Goal: Task Accomplishment & Management: Use online tool/utility

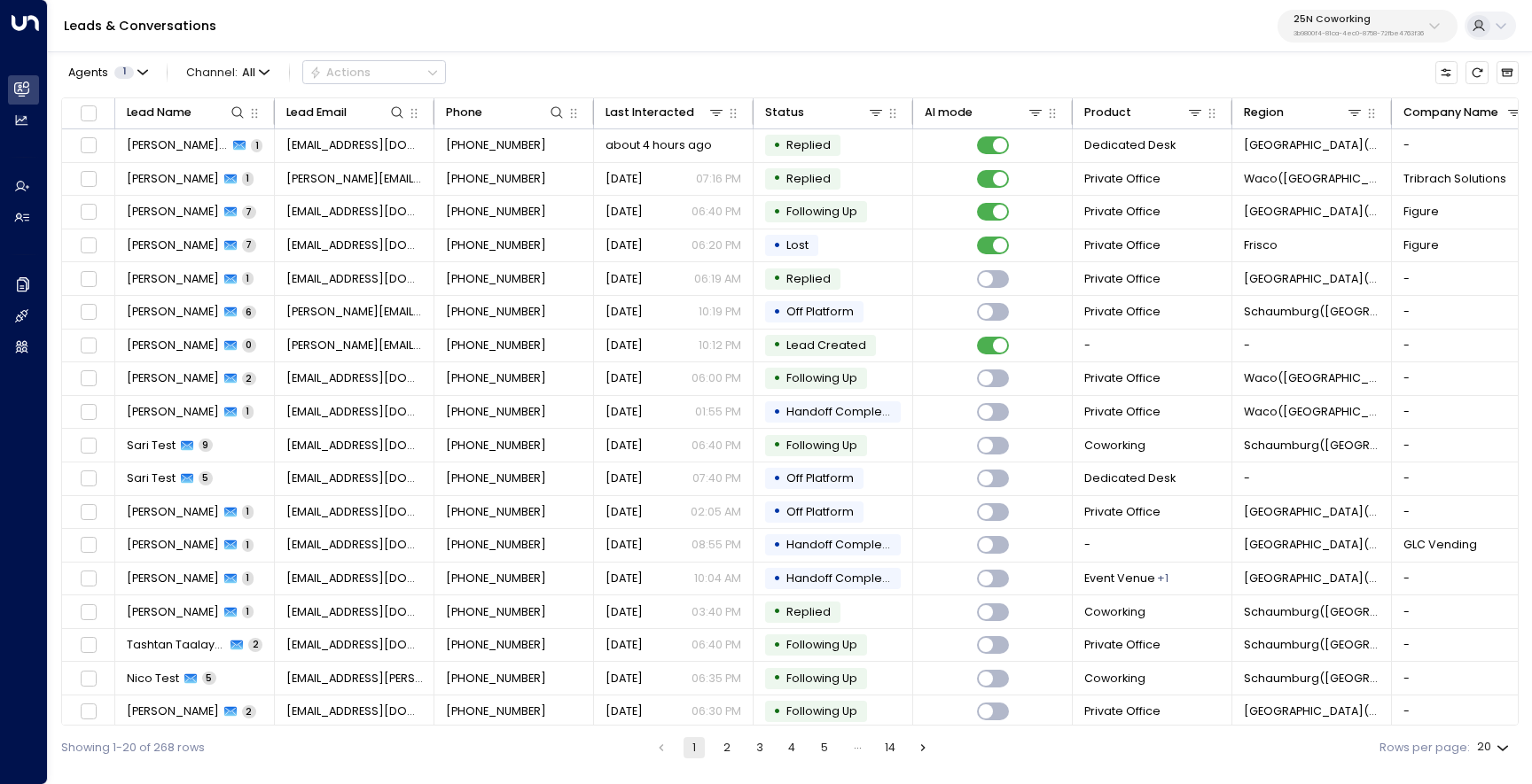
click at [1361, 24] on p "25N Coworking" at bounding box center [1358, 19] width 131 height 11
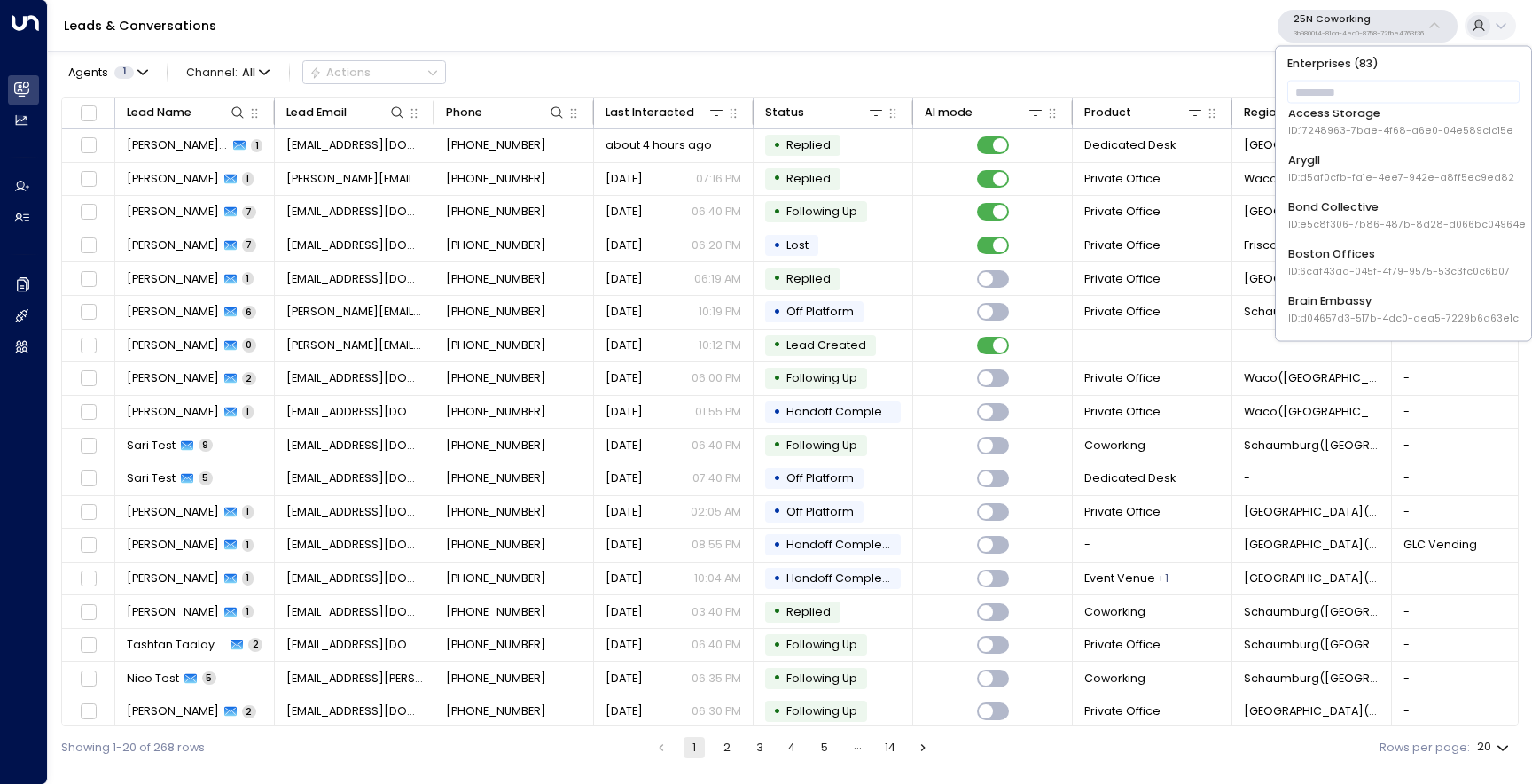
scroll to position [132, 0]
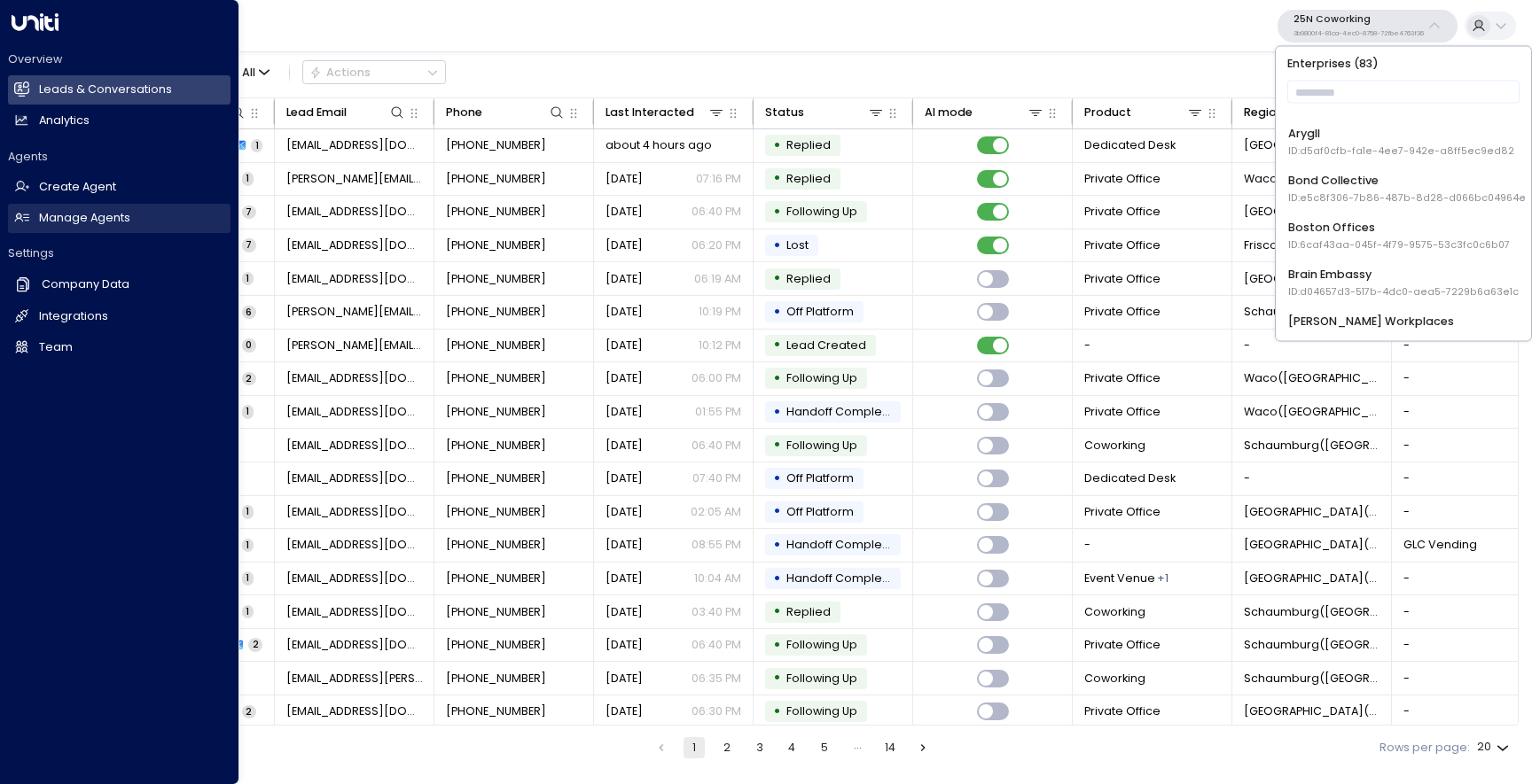
click at [63, 224] on h2 "Manage Agents" at bounding box center [84, 219] width 91 height 17
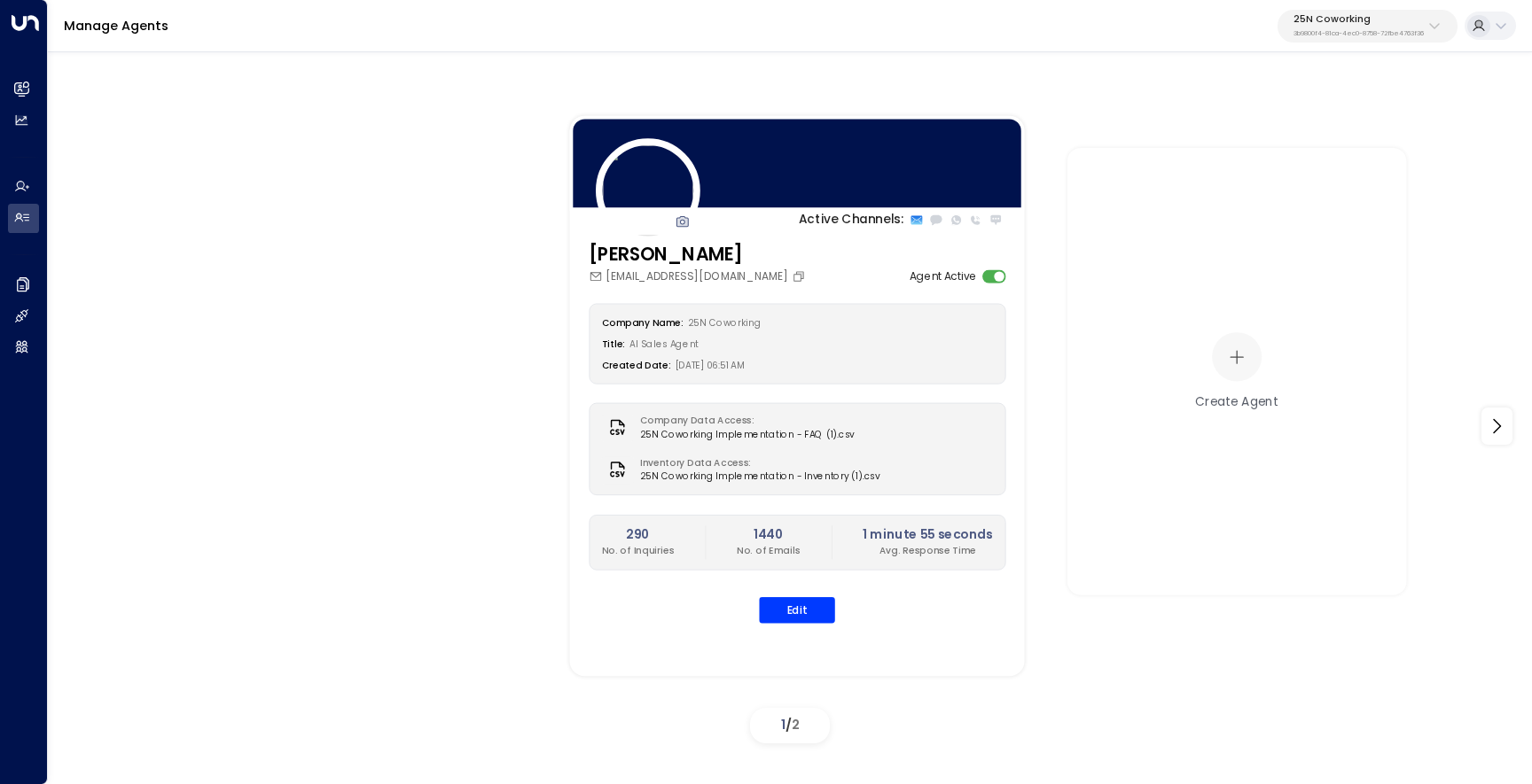
click at [1322, 22] on p "25N Coworking" at bounding box center [1358, 19] width 131 height 11
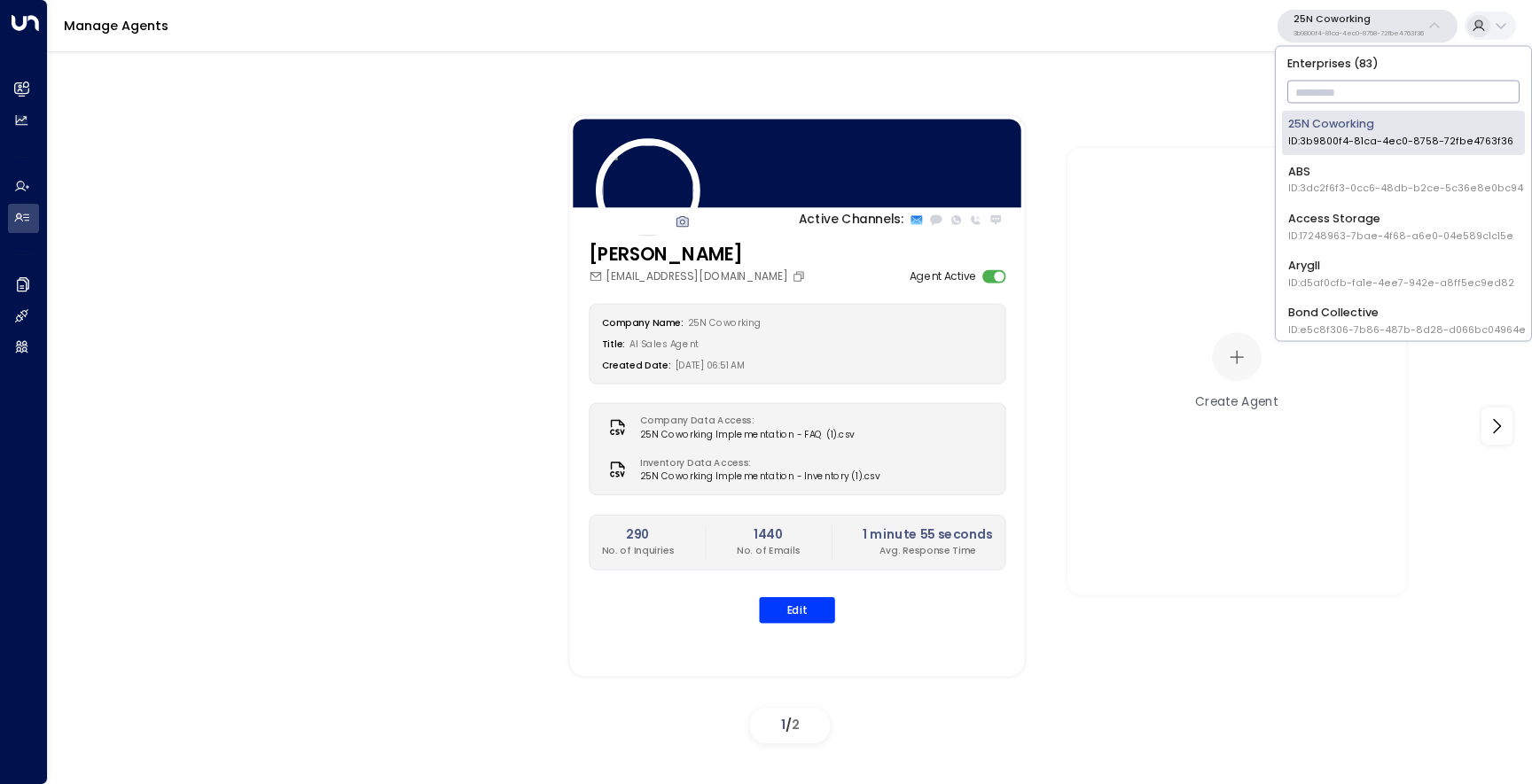
click at [1335, 99] on input "text" at bounding box center [1403, 92] width 233 height 31
type input "***"
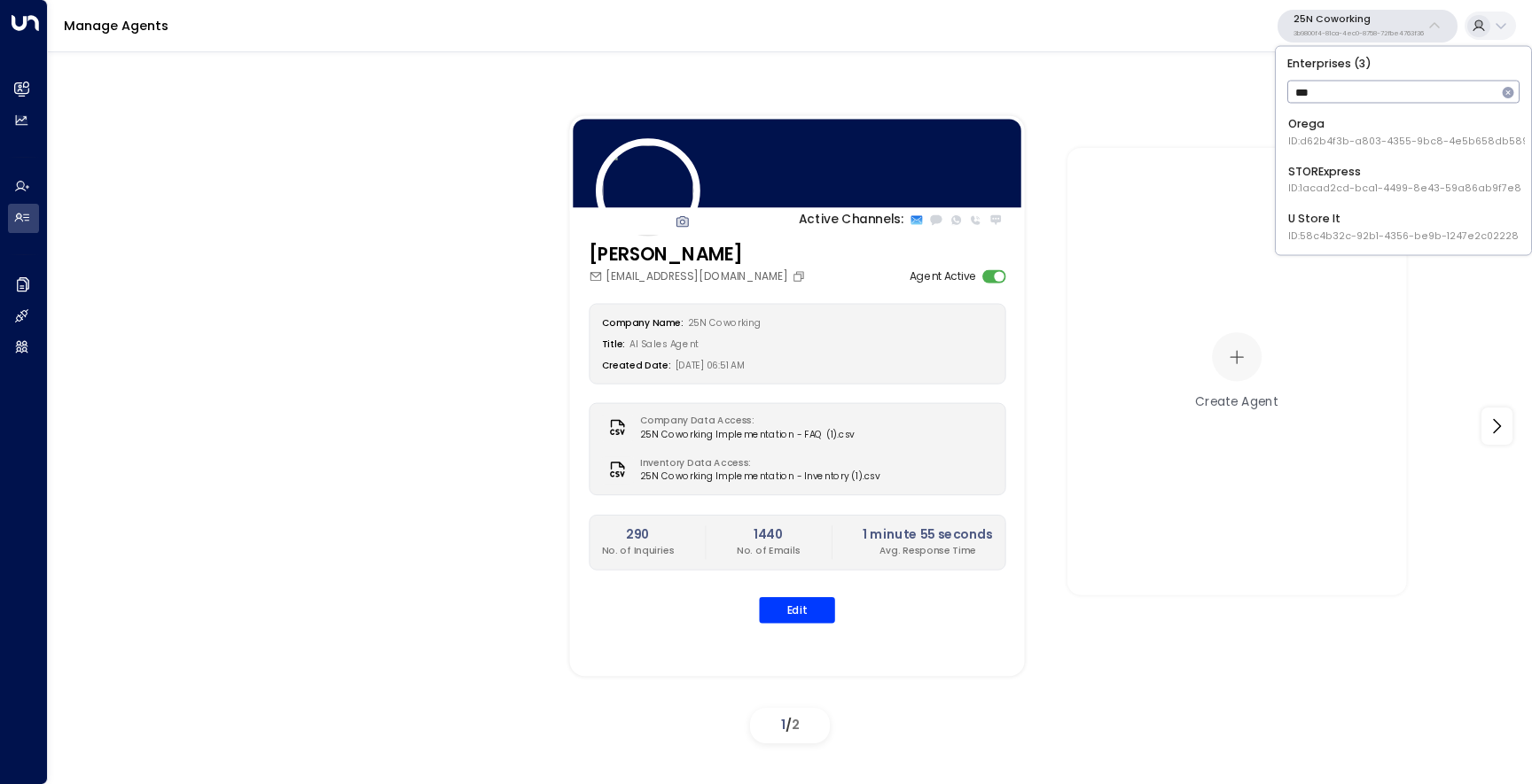
click at [1343, 131] on div "Orega ID: d62b4f3b-a803-4355-9bc8-4e5b658db589" at bounding box center [1408, 132] width 240 height 33
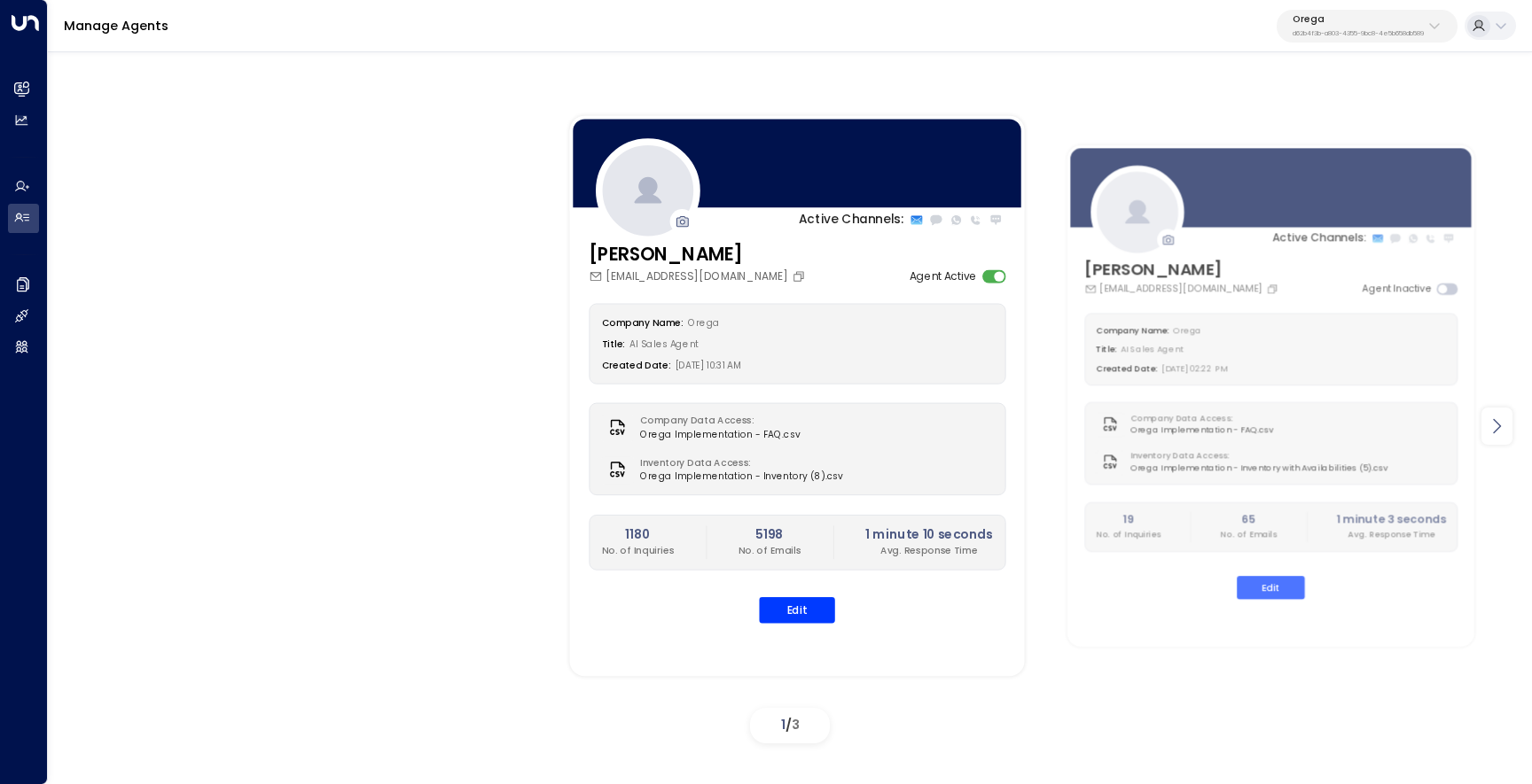
click at [1508, 440] on div at bounding box center [1496, 426] width 31 height 37
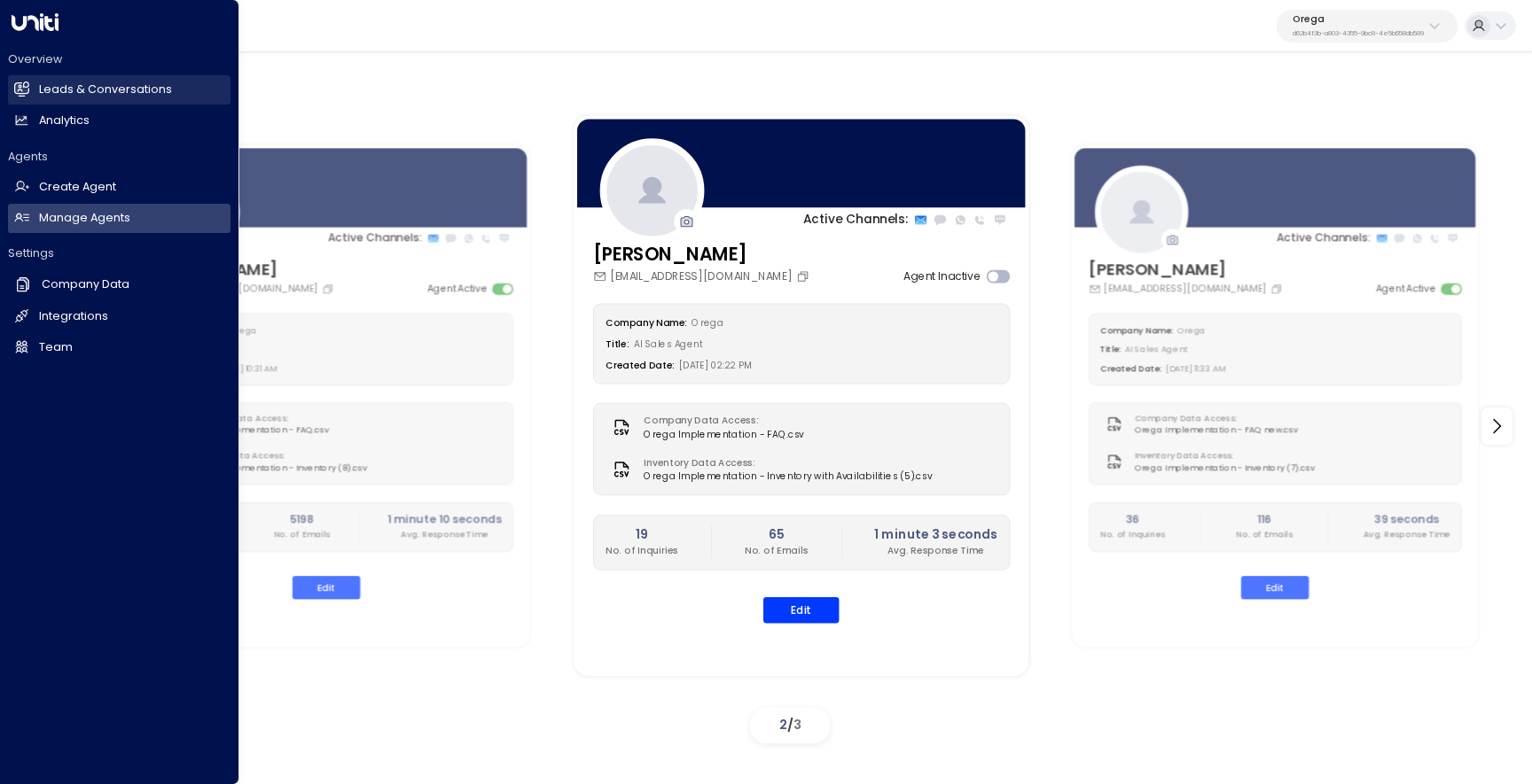
click at [62, 85] on h2 "Leads & Conversations" at bounding box center [106, 90] width 132 height 17
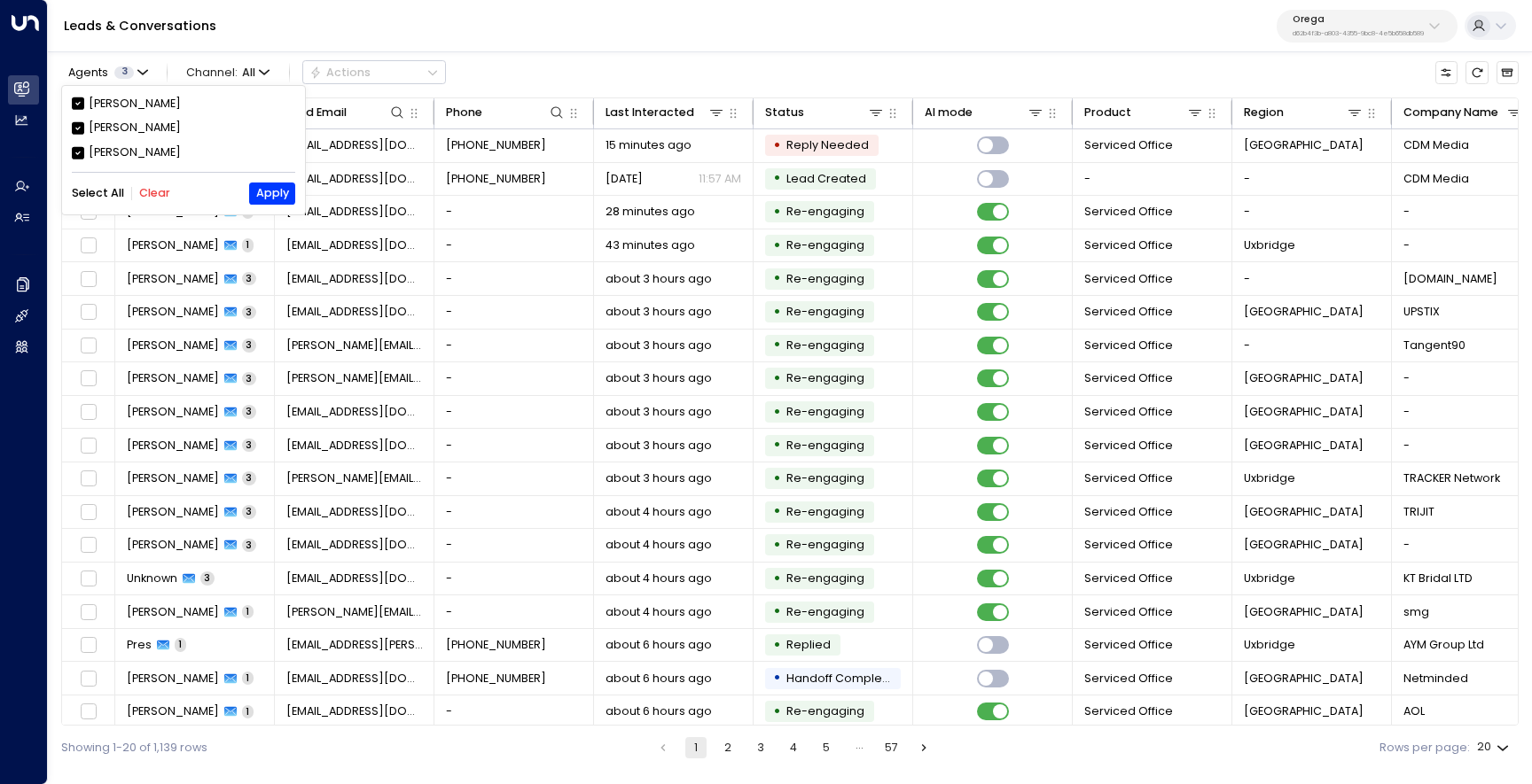
click at [150, 191] on button "Clear" at bounding box center [155, 193] width 31 height 12
click at [136, 131] on div "[PERSON_NAME]" at bounding box center [134, 129] width 92 height 17
click at [263, 177] on div "[PERSON_NAME] [PERSON_NAME] [PERSON_NAME] Select All Clear Apply" at bounding box center [183, 151] width 243 height 129
click at [267, 186] on button "Apply" at bounding box center [271, 193] width 45 height 22
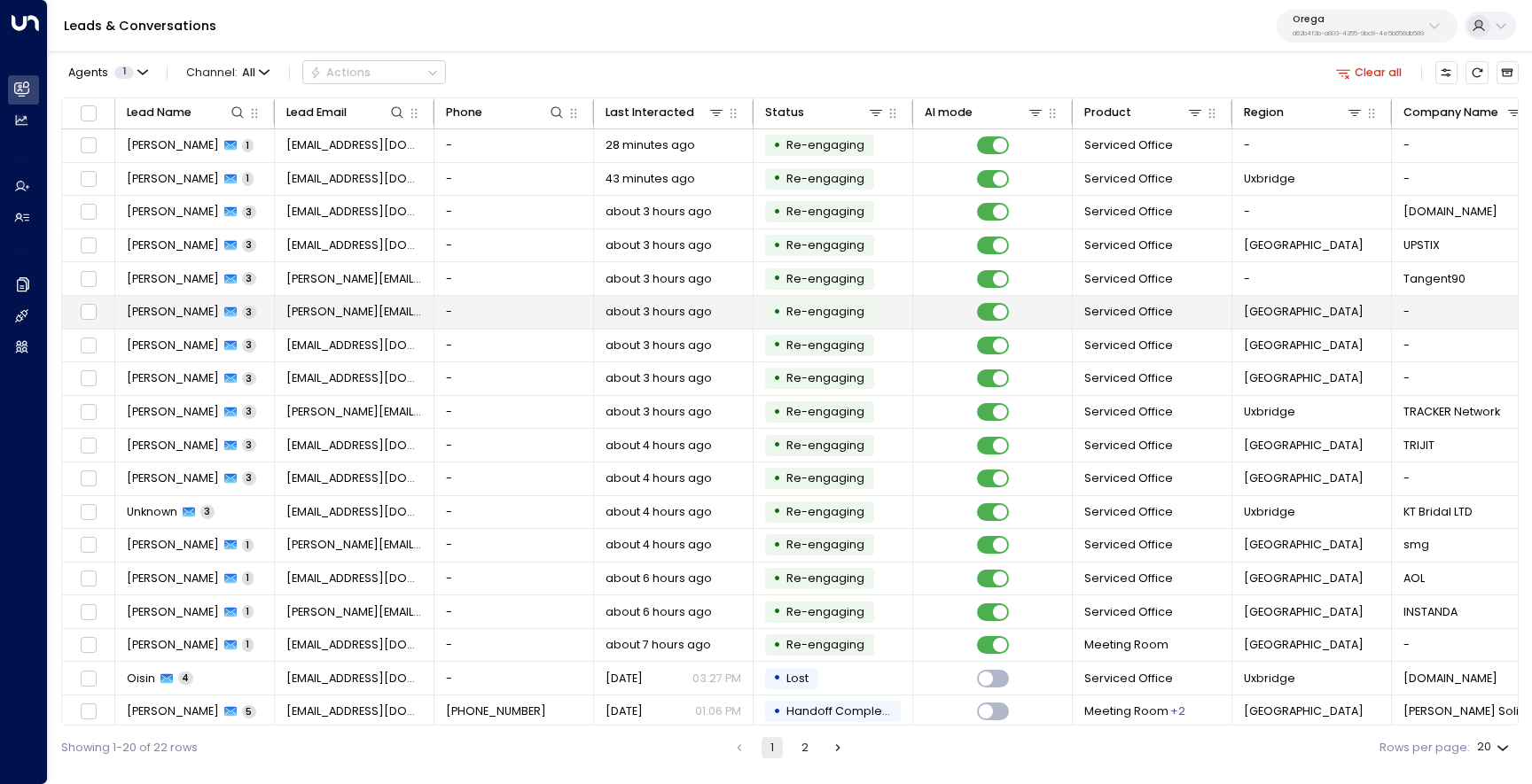
click at [148, 315] on span "[PERSON_NAME]" at bounding box center [173, 312] width 92 height 16
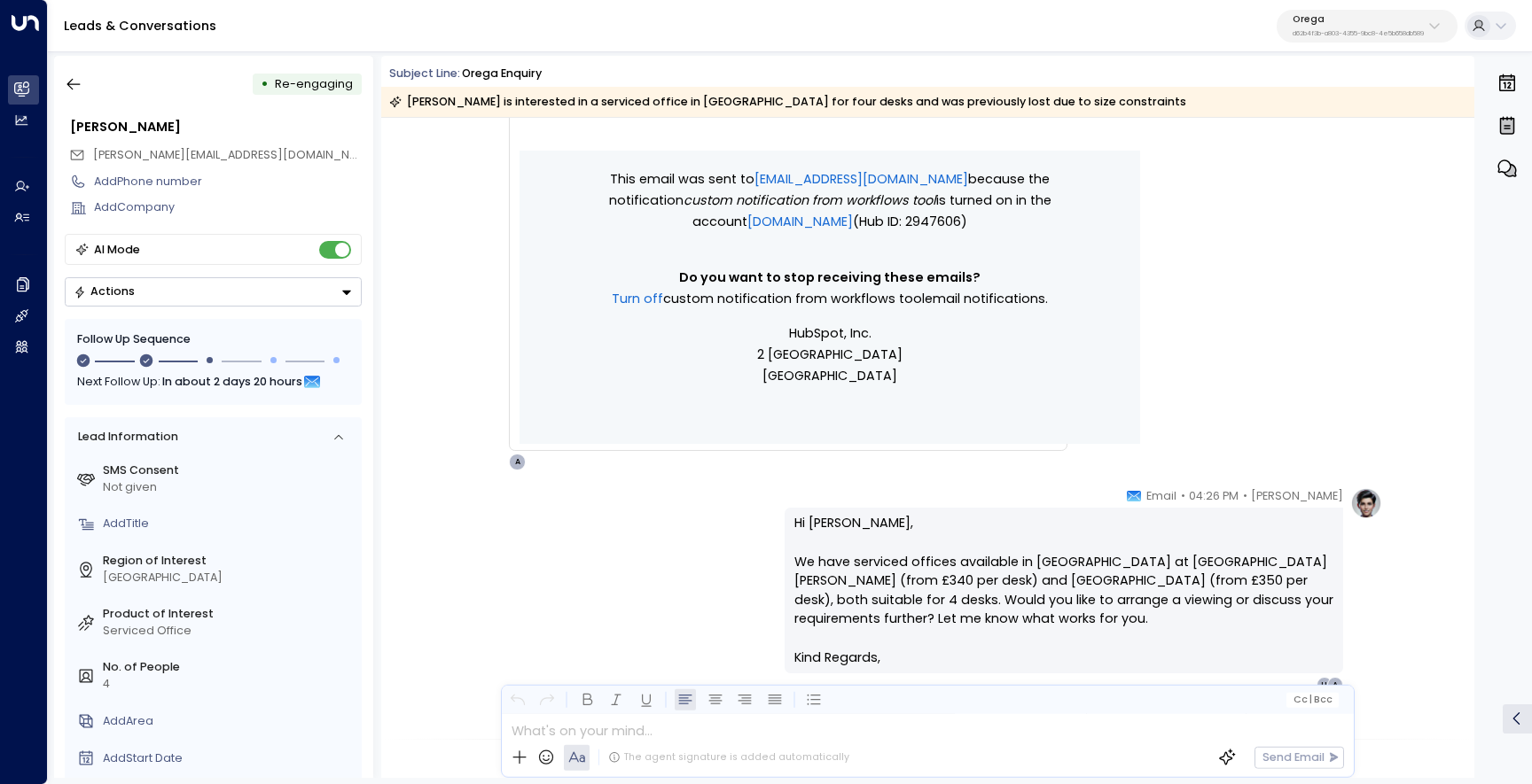
scroll to position [1854, 0]
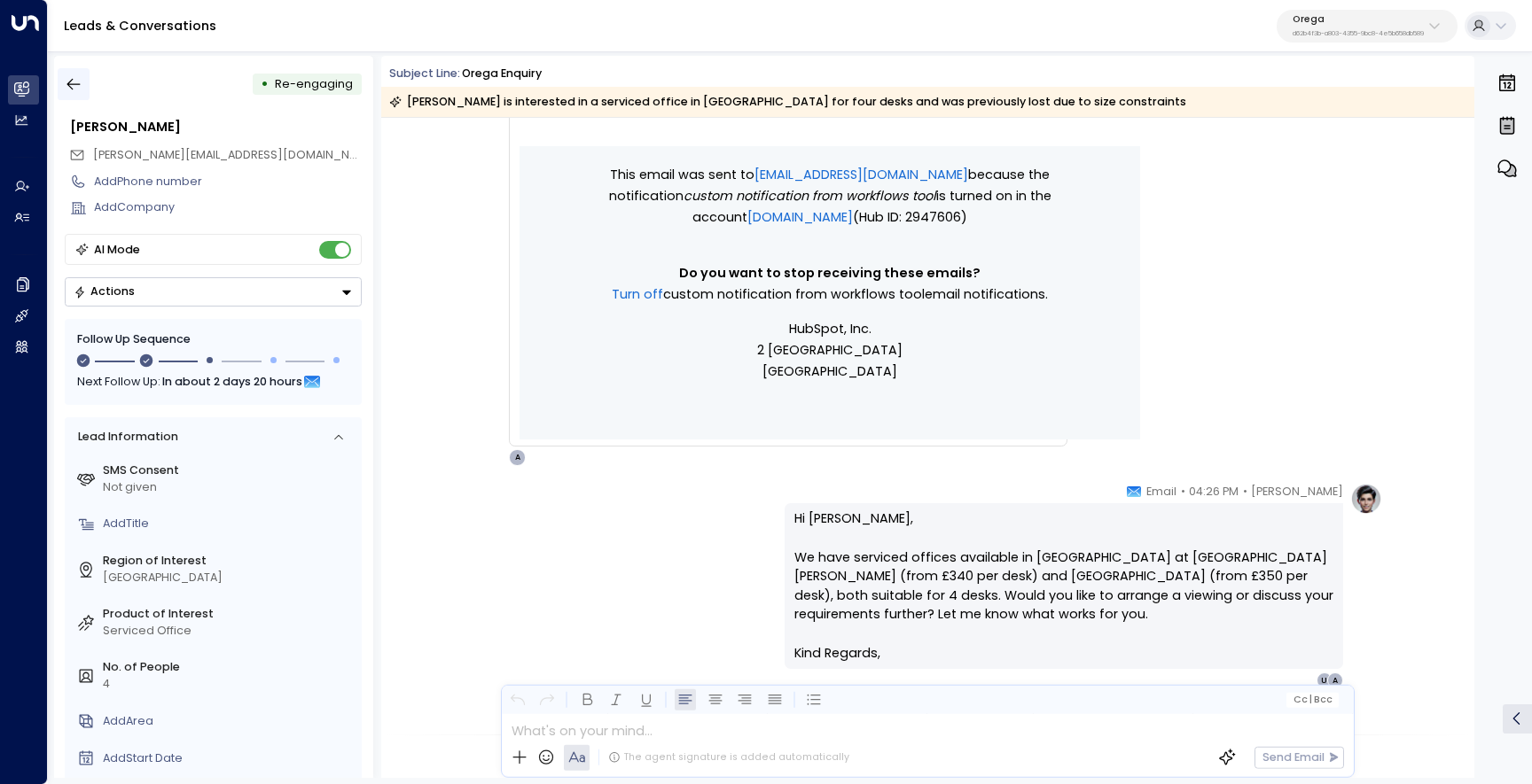
click at [84, 87] on button "button" at bounding box center [73, 83] width 32 height 32
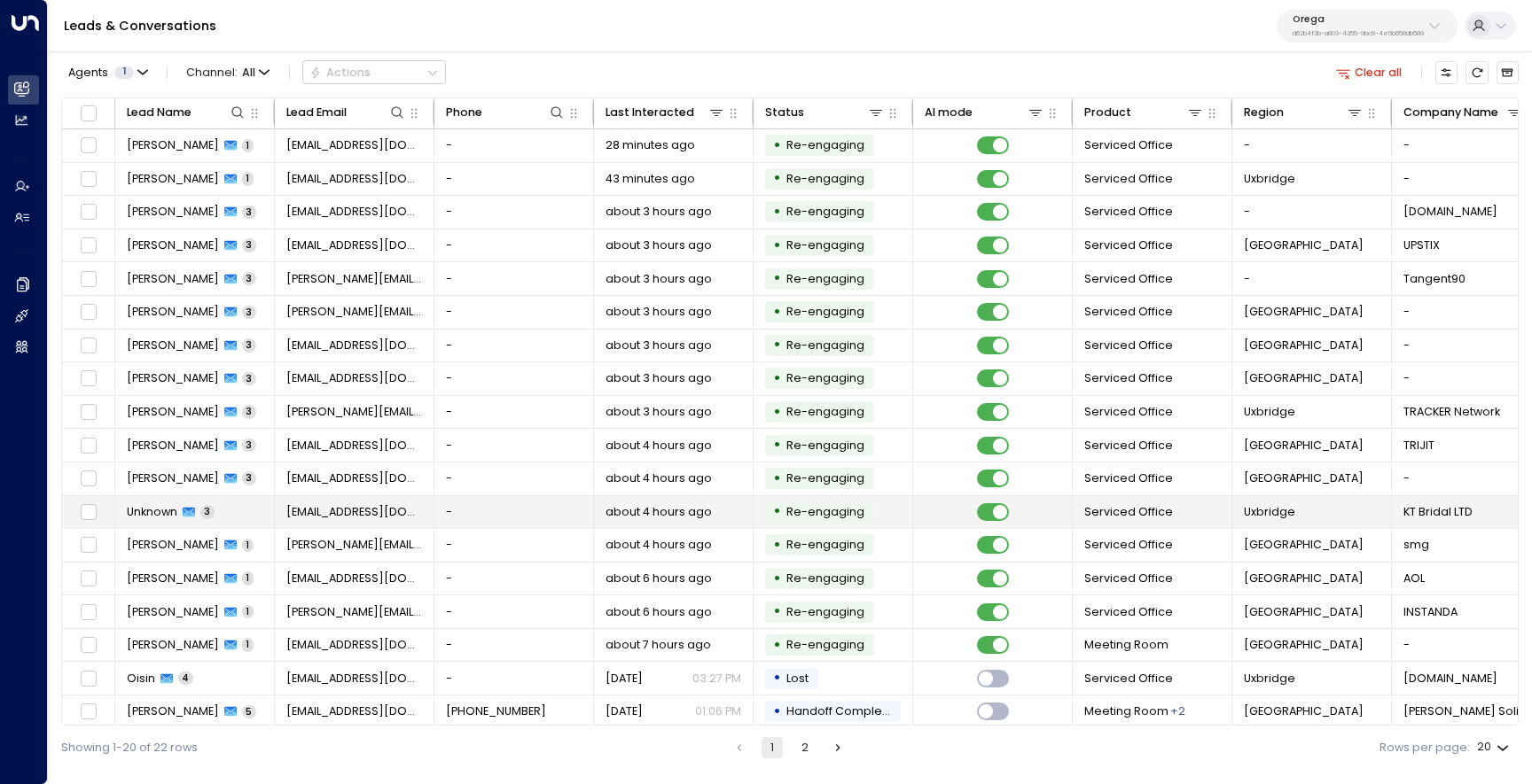
click at [171, 505] on span "Unknown" at bounding box center [152, 511] width 51 height 16
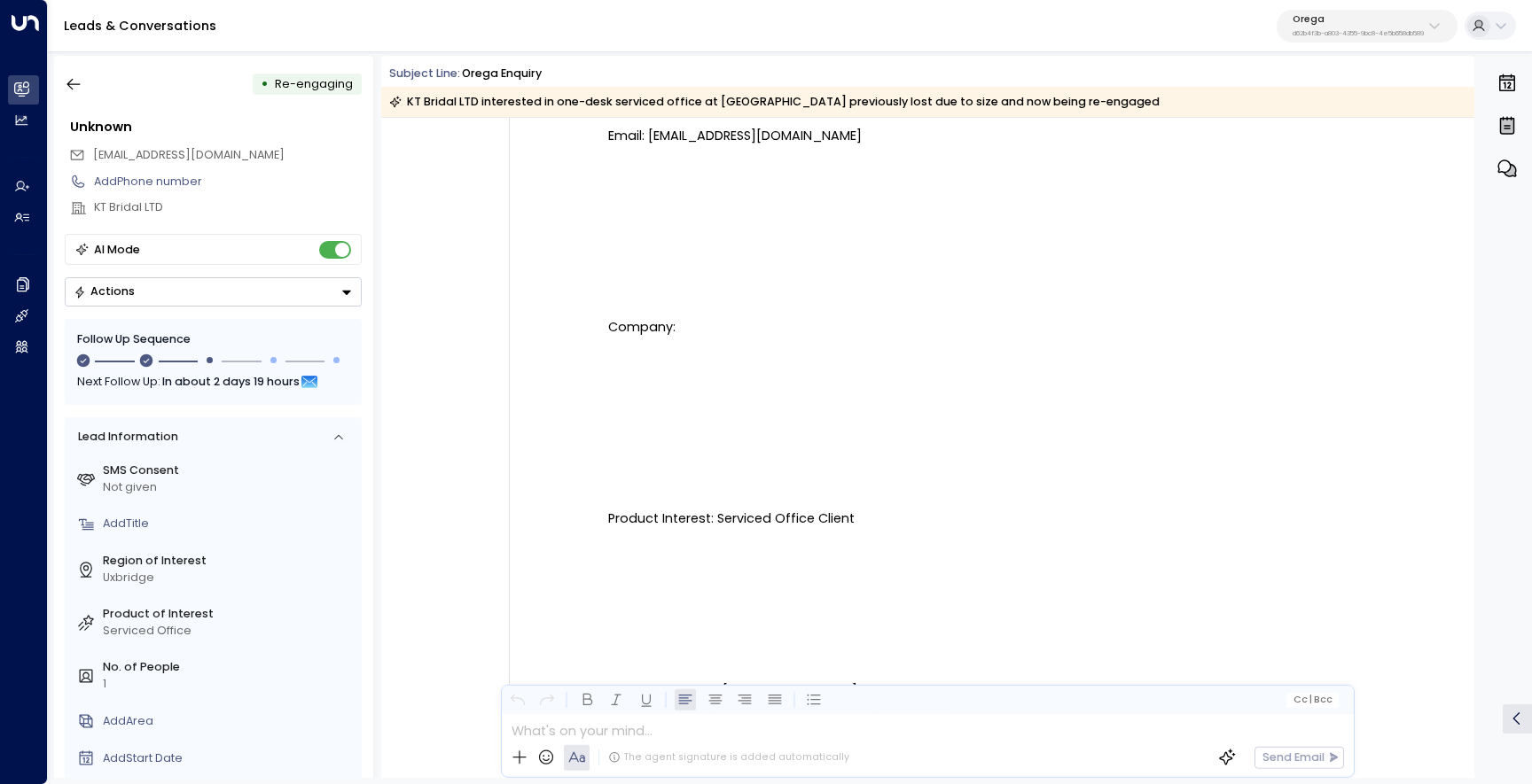
scroll to position [813, 0]
